Goal: Information Seeking & Learning: Find specific page/section

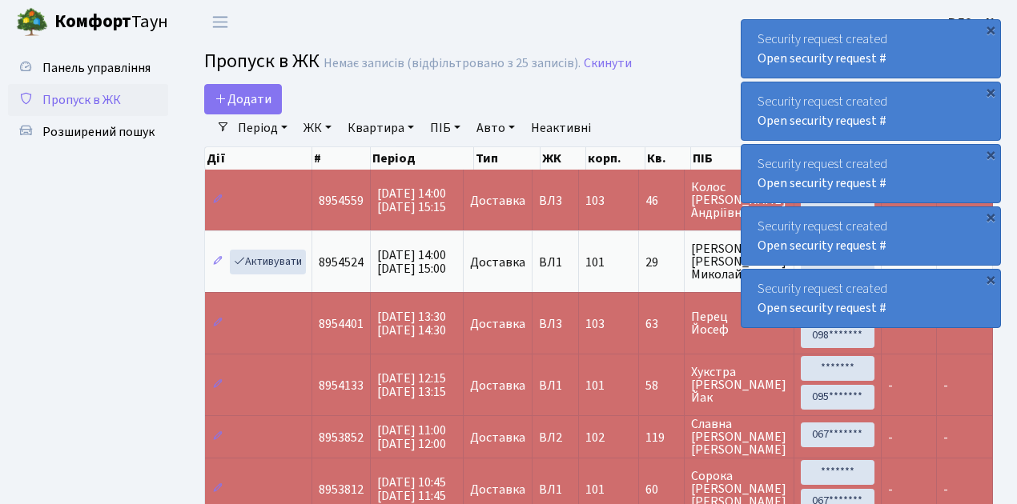
select select "25"
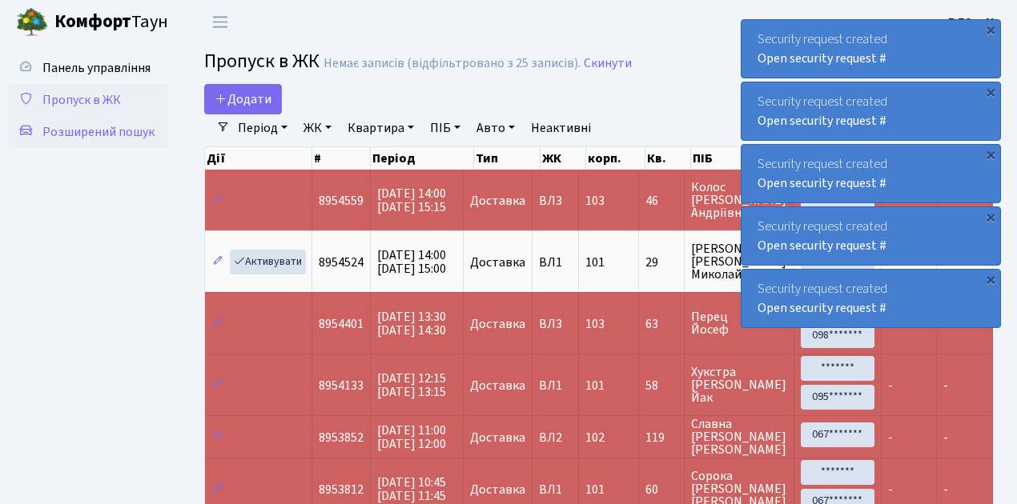
click at [93, 133] on span "Розширений пошук" at bounding box center [98, 132] width 112 height 18
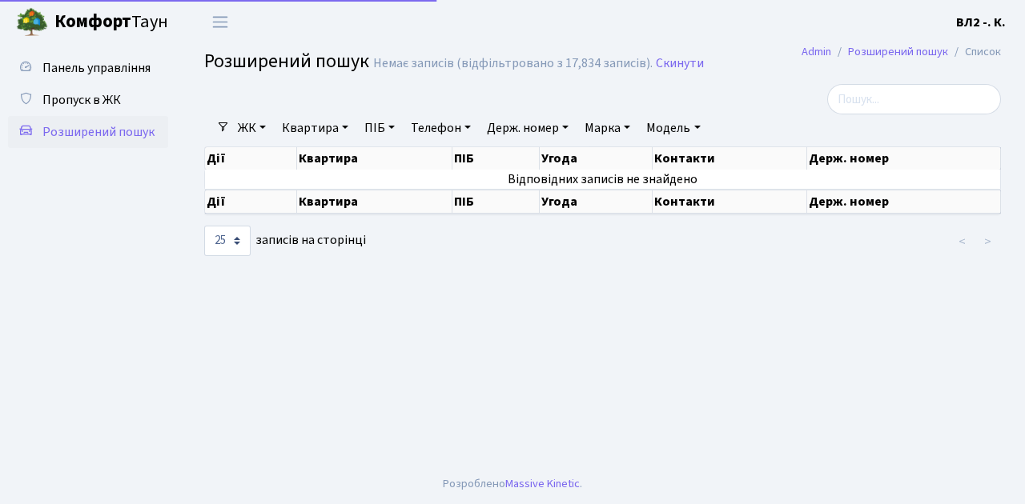
select select "25"
click at [311, 128] on link "Квартира" at bounding box center [314, 127] width 79 height 27
type input "41"
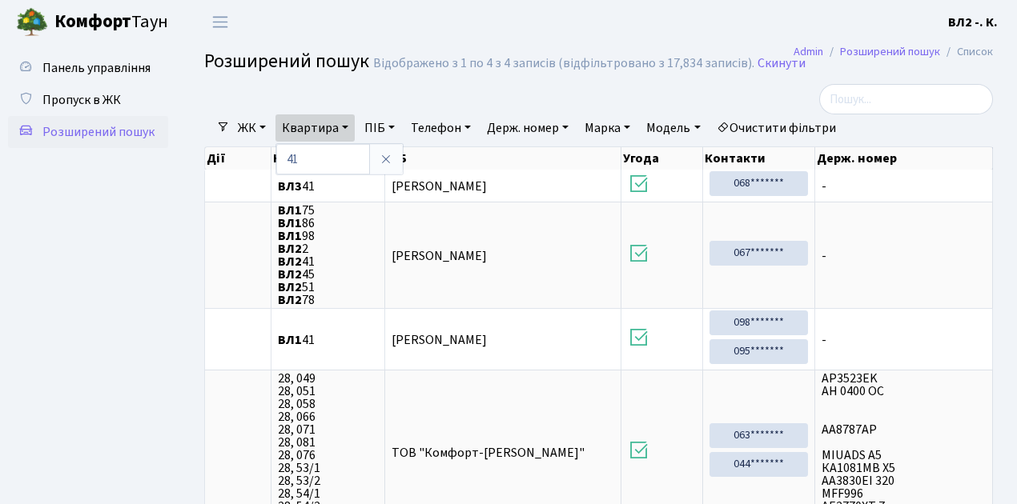
click at [104, 292] on ul "Панель управління Пропуск в ЖК Розширений пошук" at bounding box center [88, 323] width 160 height 543
